Goal: Task Accomplishment & Management: Manage account settings

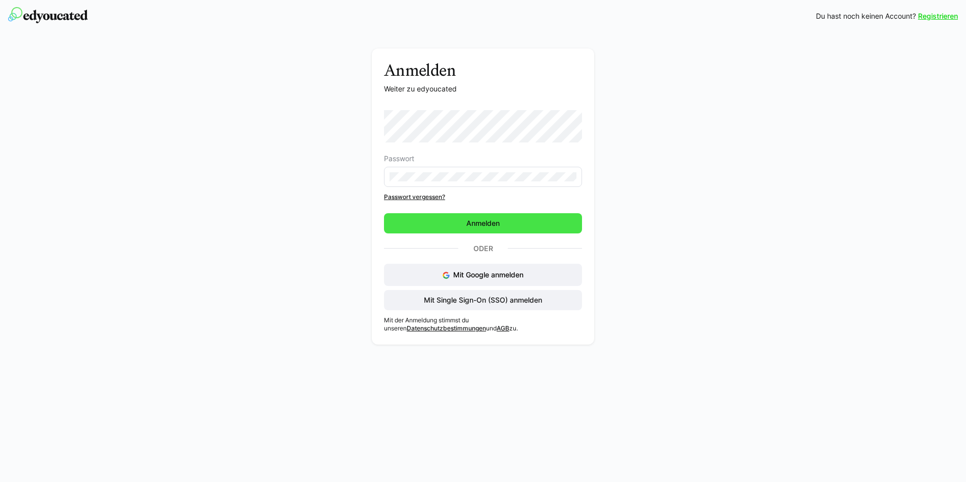
click at [478, 223] on span "Anmelden" at bounding box center [483, 223] width 36 height 10
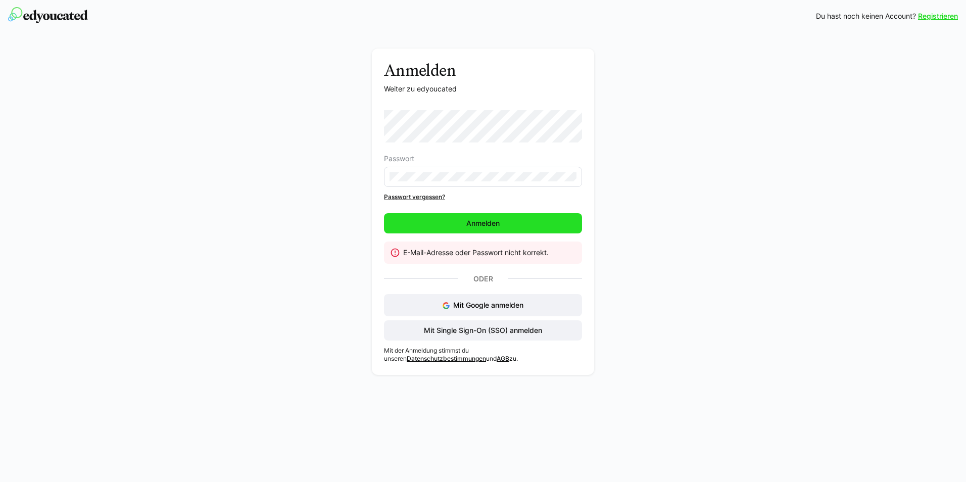
click at [477, 226] on span "Anmelden" at bounding box center [483, 223] width 36 height 10
